Goal: Transaction & Acquisition: Book appointment/travel/reservation

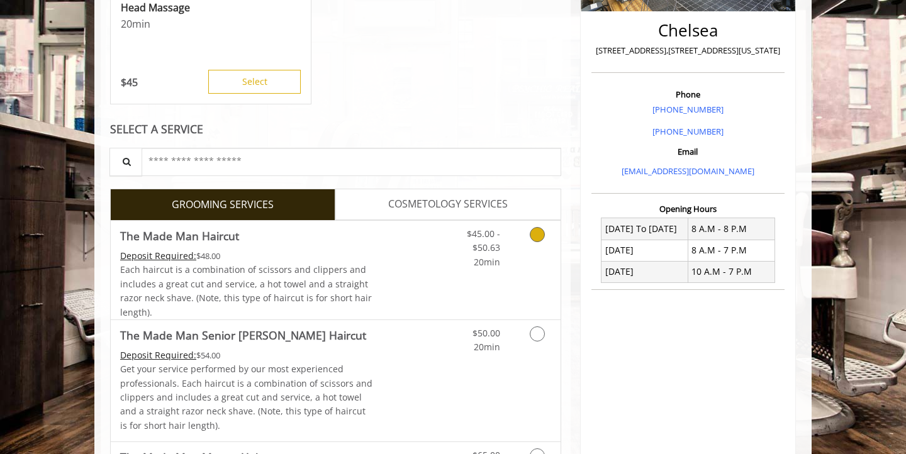
scroll to position [291, 0]
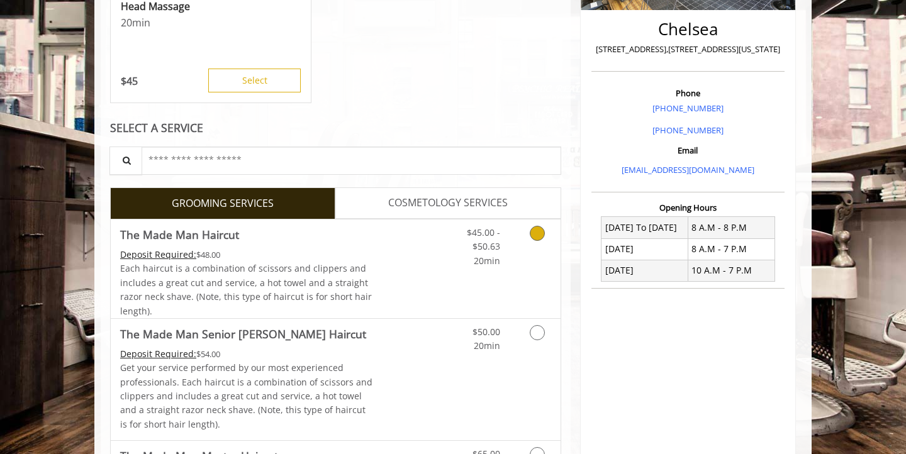
click at [539, 231] on icon "Grooming services" at bounding box center [537, 233] width 15 height 15
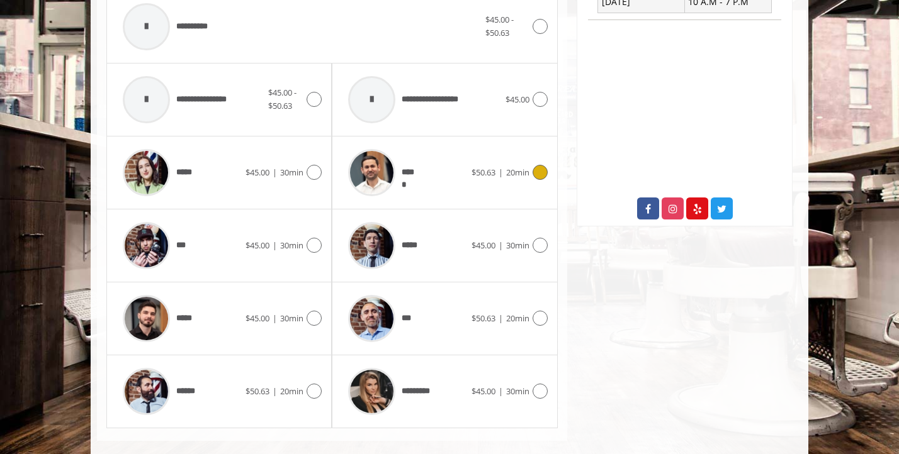
scroll to position [577, 0]
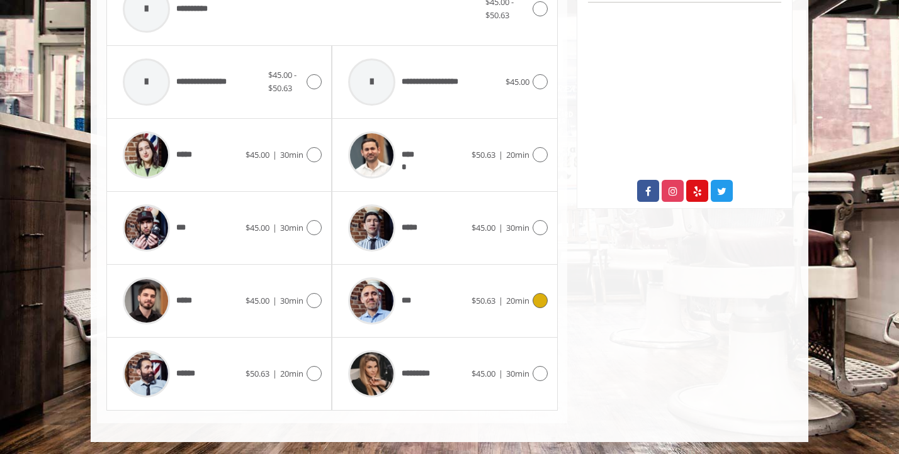
click at [501, 312] on div "*** $50.63 | 20min" at bounding box center [444, 301] width 205 height 60
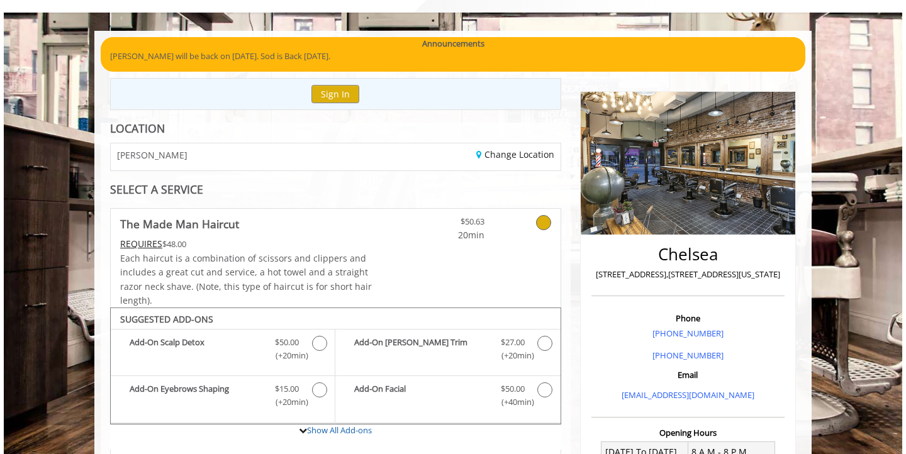
scroll to position [0, 0]
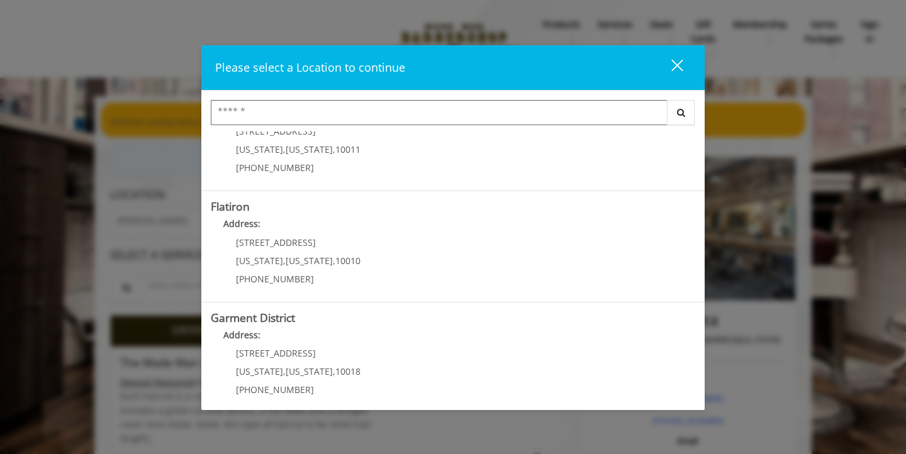
scroll to position [283, 0]
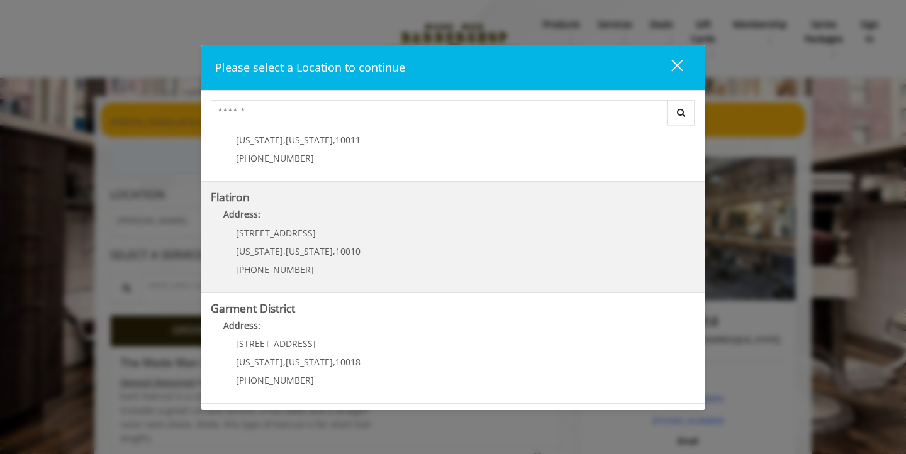
click at [354, 228] on div "[STREET_ADDRESS][US_STATE][US_STATE] (917) 475-1765" at bounding box center [289, 255] width 156 height 55
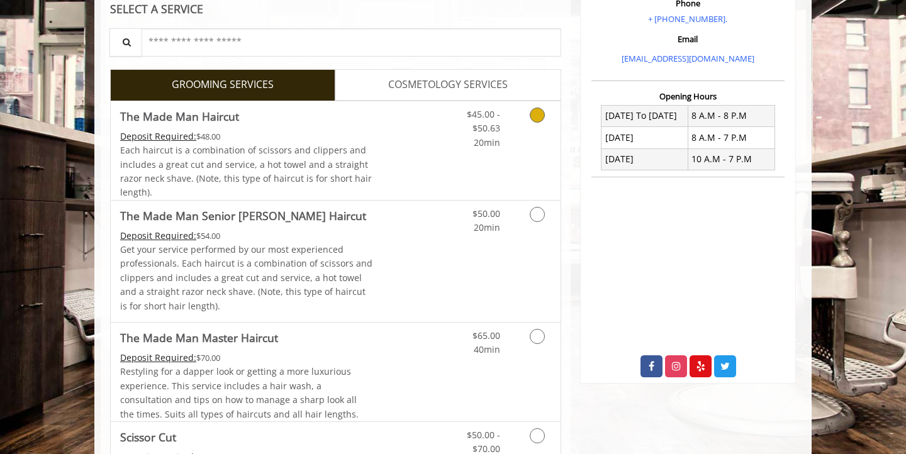
click at [529, 132] on link "Grooming services" at bounding box center [535, 125] width 32 height 48
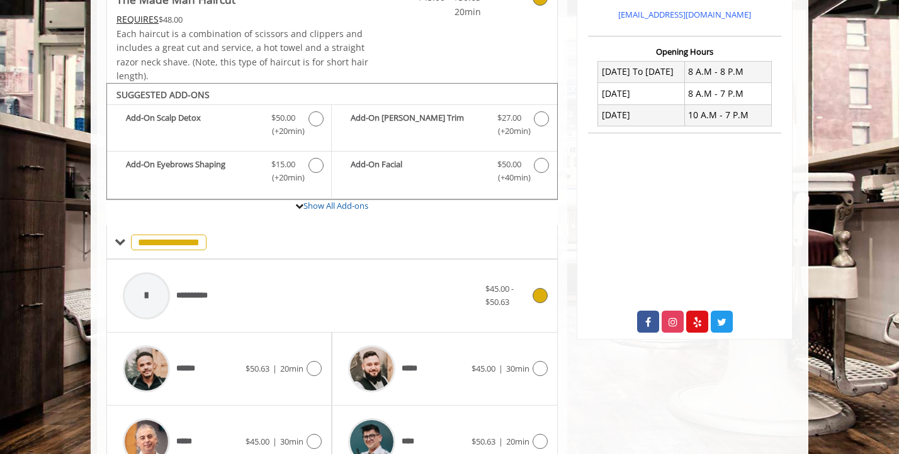
scroll to position [373, 0]
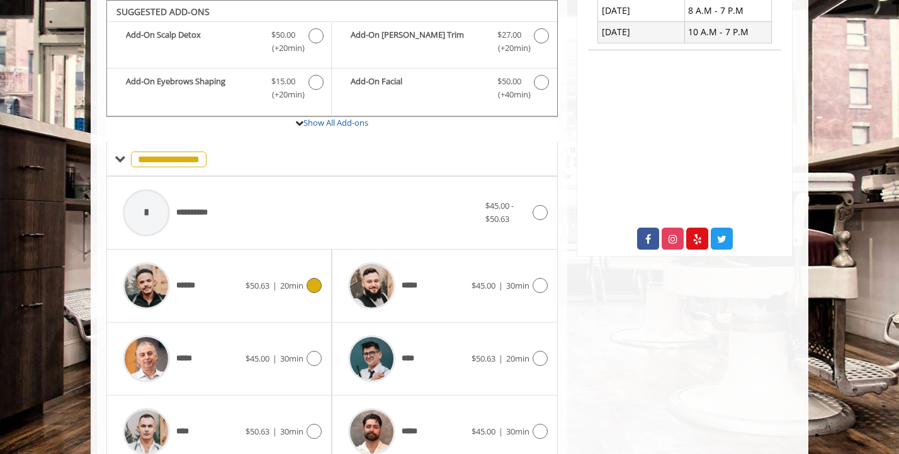
click at [290, 287] on span "20min" at bounding box center [291, 285] width 23 height 11
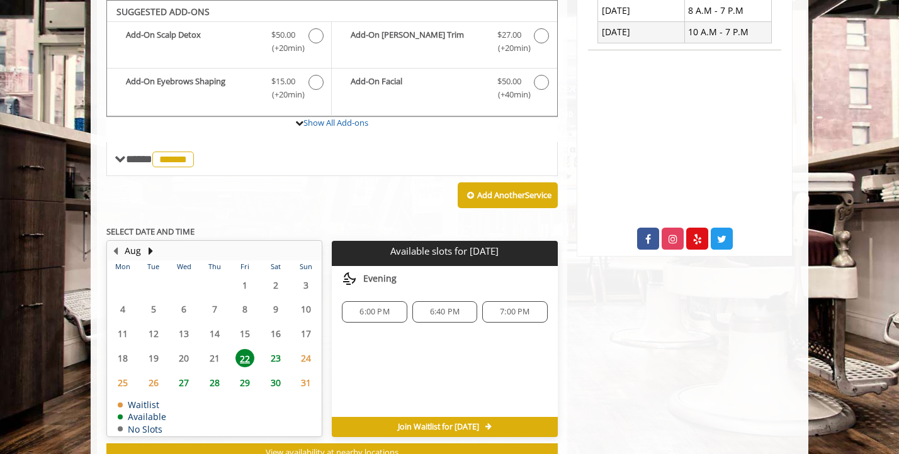
scroll to position [374, 0]
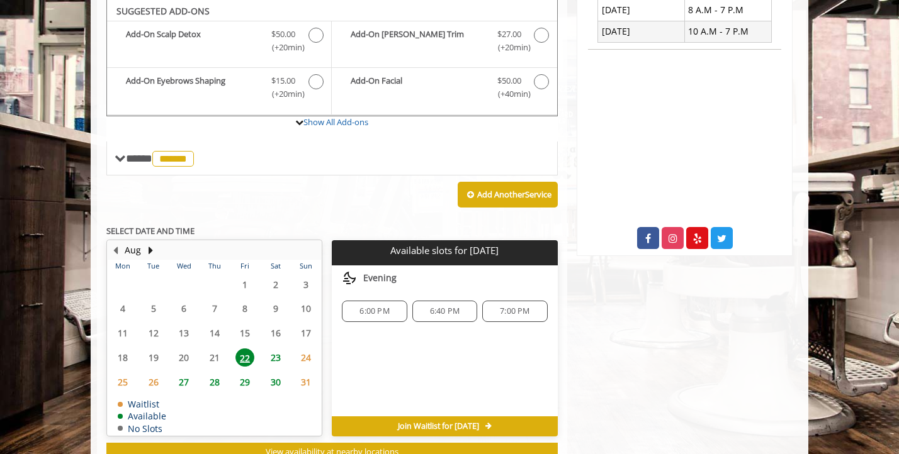
click at [371, 314] on span "6:00 PM" at bounding box center [374, 312] width 30 height 10
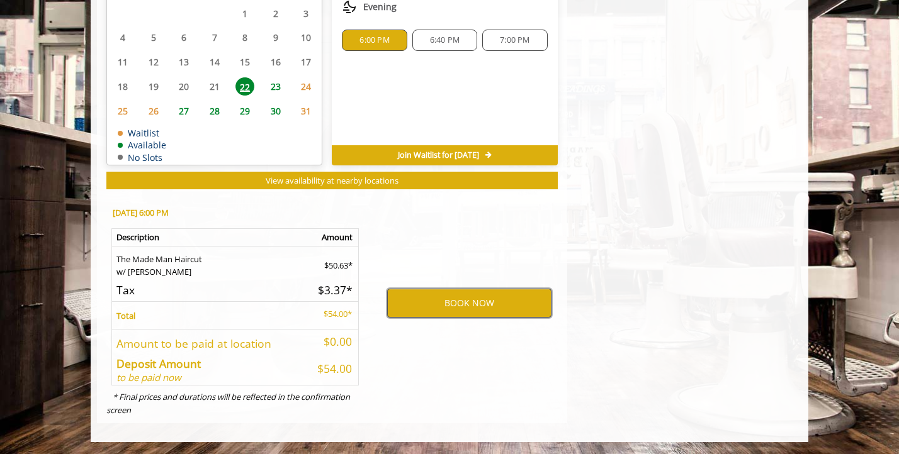
click at [444, 312] on button "BOOK NOW" at bounding box center [469, 303] width 164 height 29
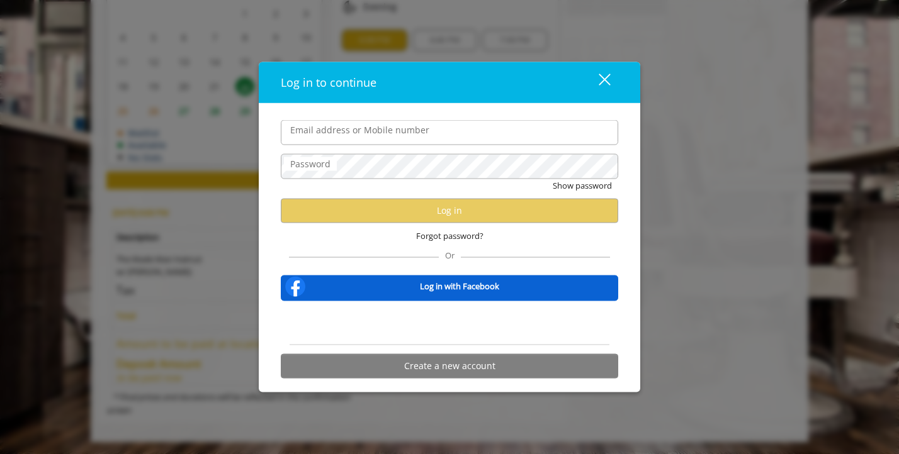
type input "**********"
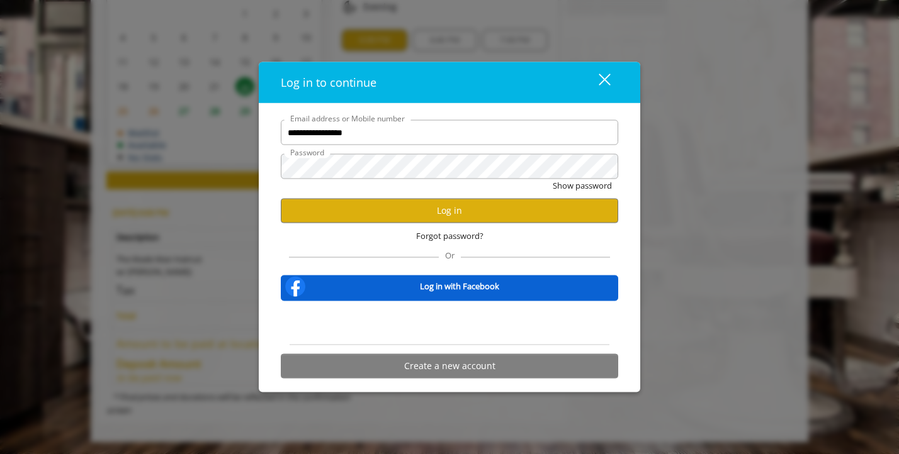
scroll to position [0, 0]
click at [422, 215] on button "Log in" at bounding box center [449, 210] width 337 height 25
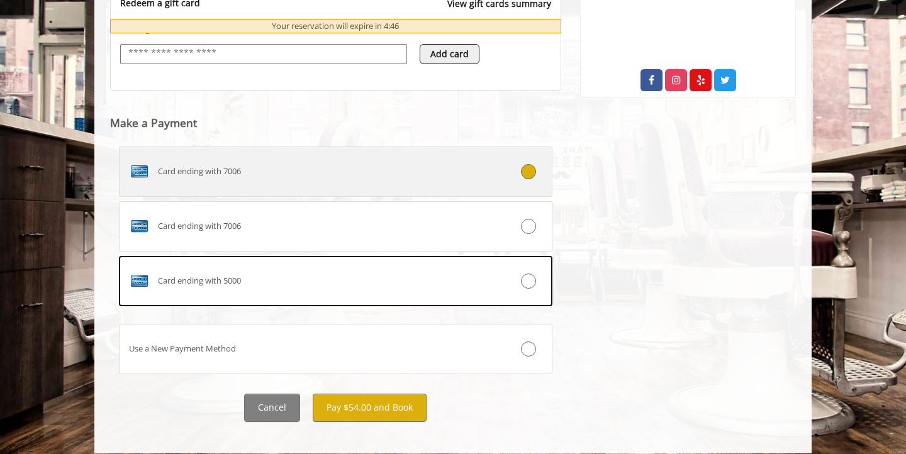
scroll to position [531, 0]
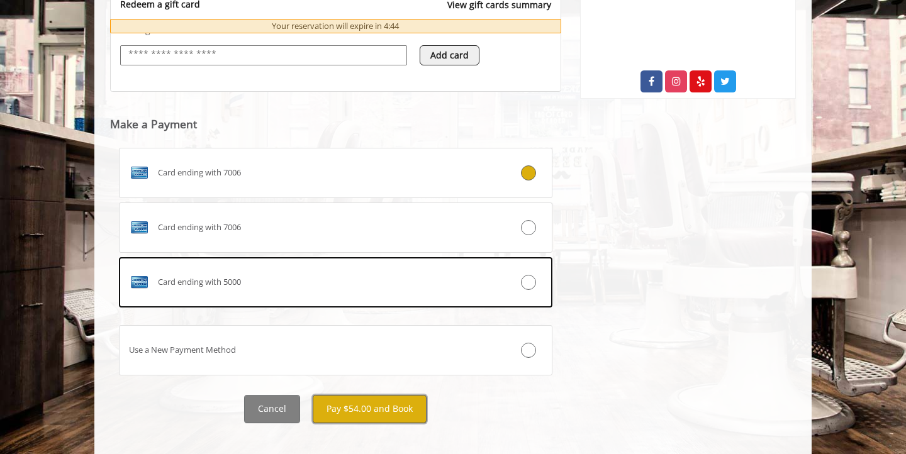
click at [385, 419] on button "Pay $54.00 and Book" at bounding box center [370, 409] width 114 height 28
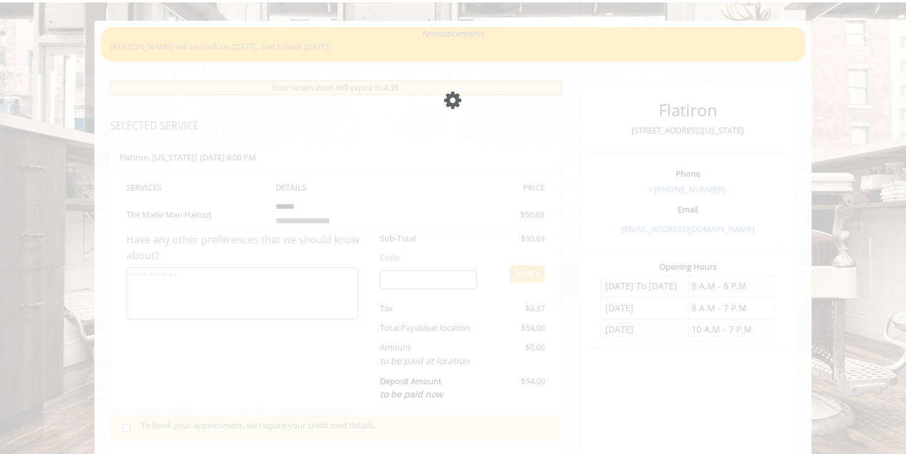
scroll to position [106, 0]
